Goal: Check status

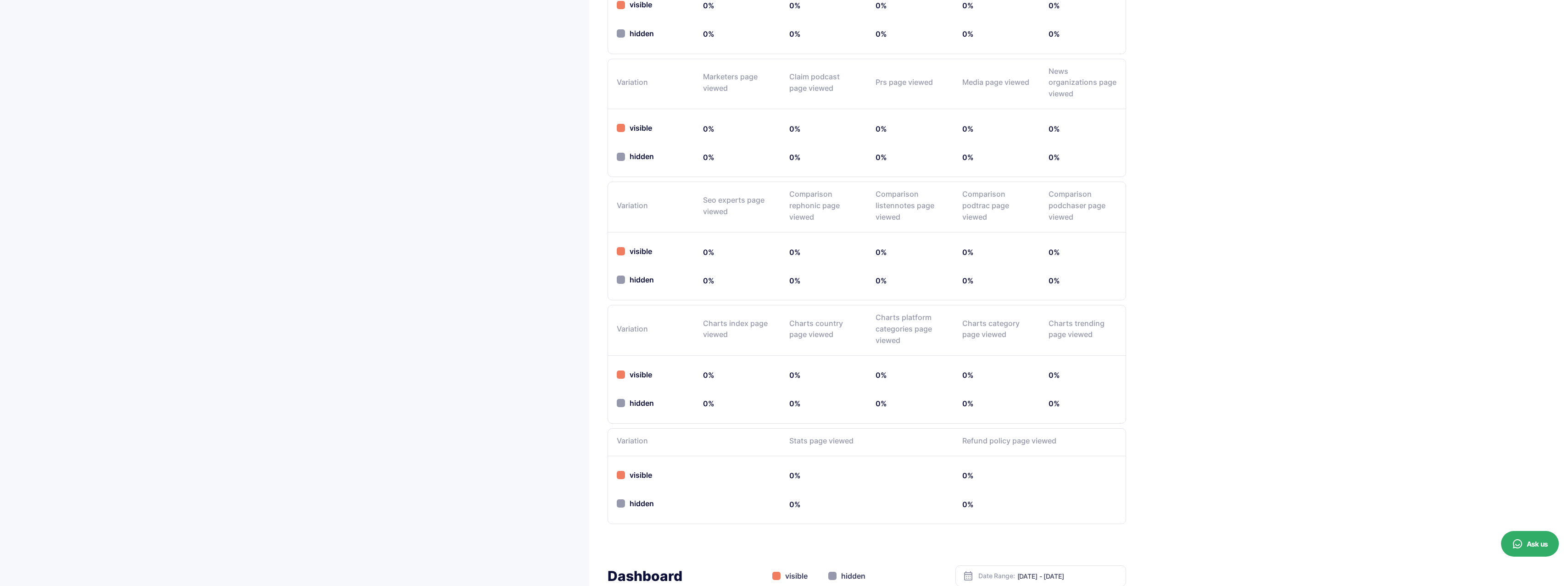
scroll to position [17, 0]
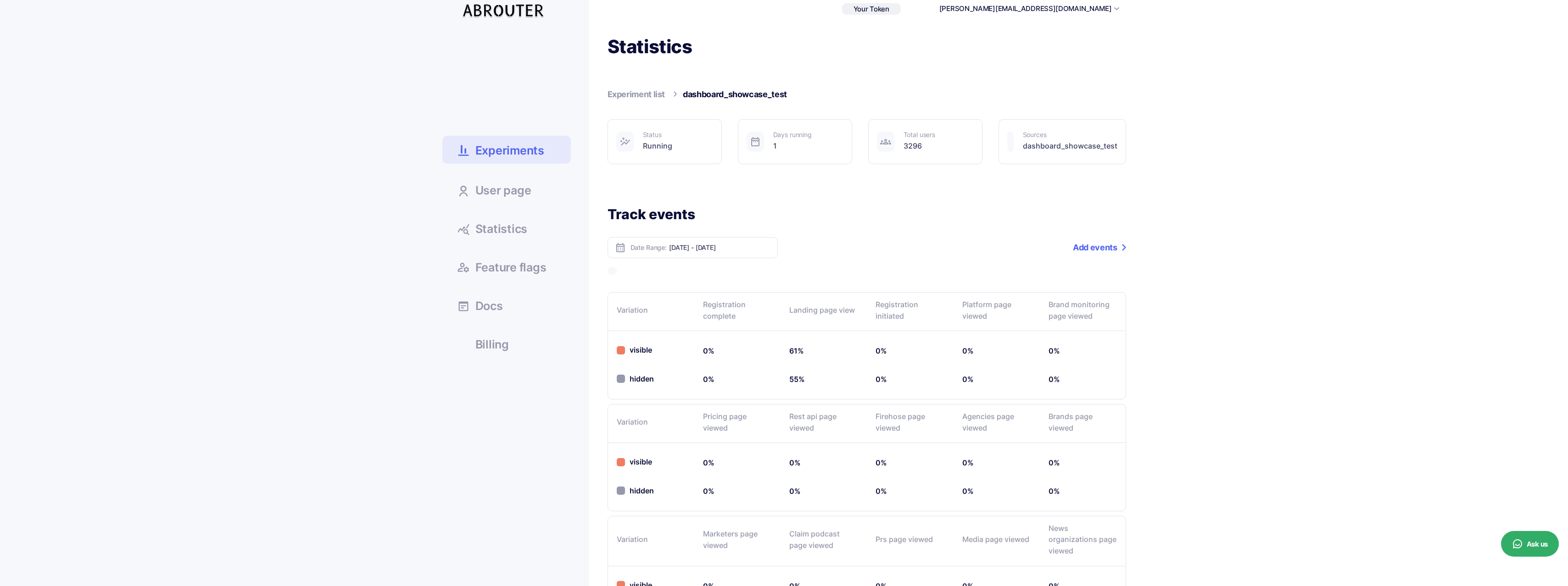
click at [527, 141] on link "Experiments" at bounding box center [506, 150] width 128 height 28
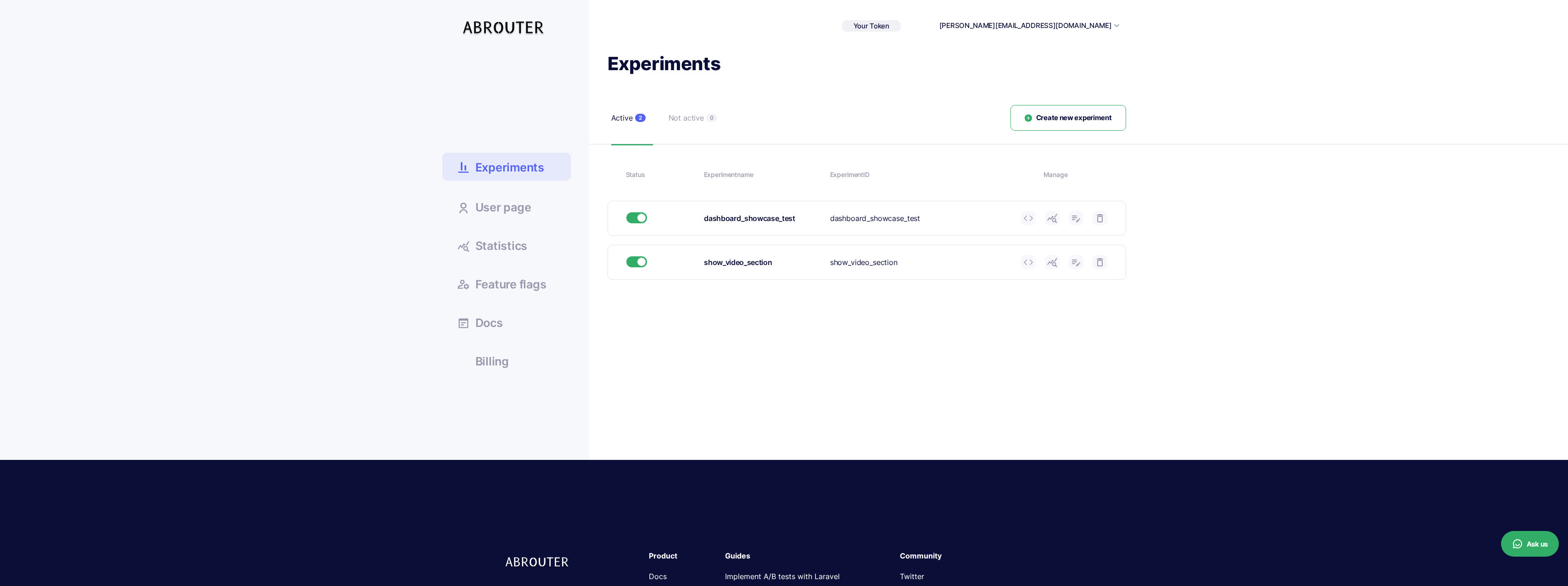
click at [1051, 263] on use at bounding box center [1052, 262] width 10 height 9
